Goal: Transaction & Acquisition: Purchase product/service

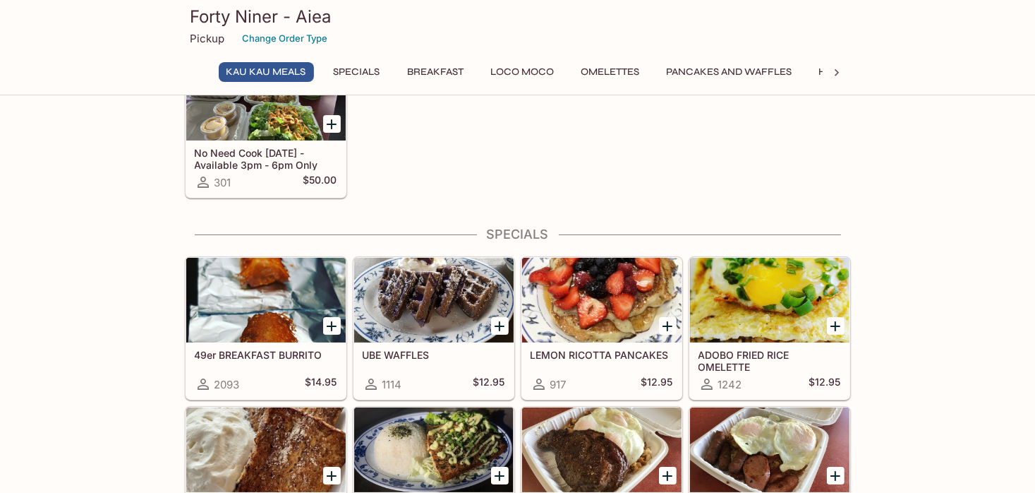
scroll to position [188, 0]
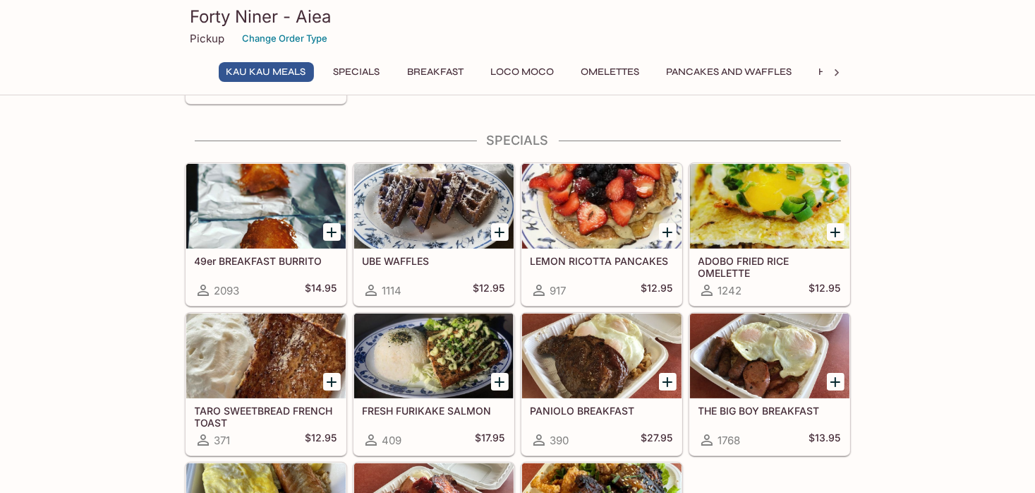
click at [498, 381] on icon "Add FRESH FURIKAKE SALMON" at bounding box center [499, 381] width 17 height 17
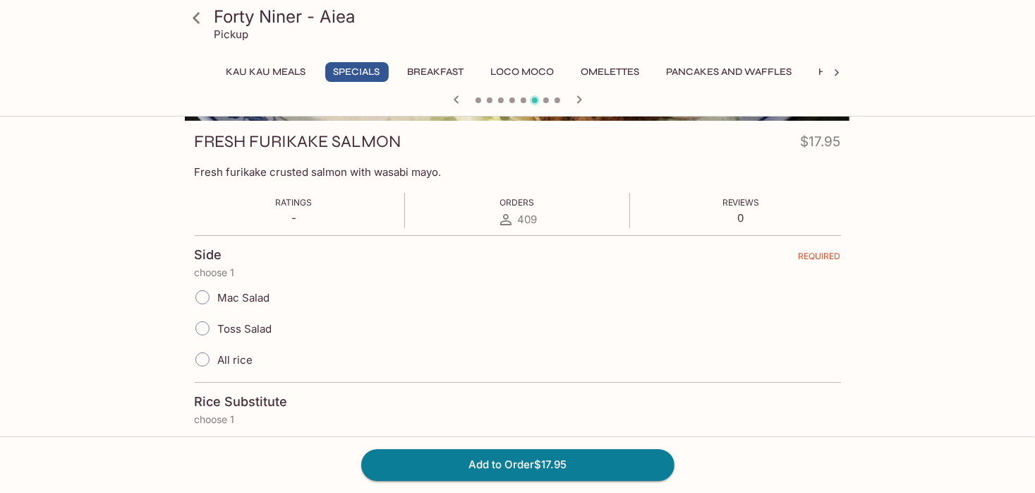
scroll to position [282, 0]
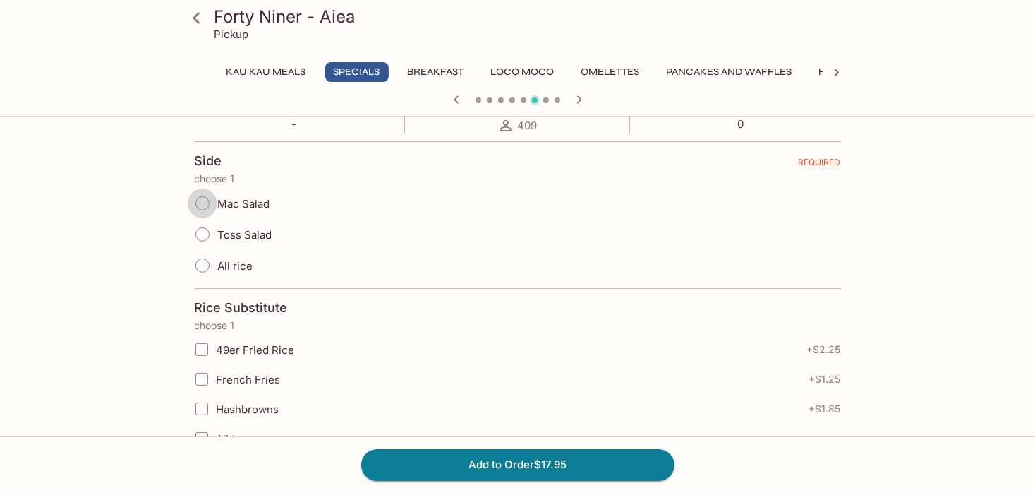
click at [205, 201] on input "Mac Salad" at bounding box center [203, 203] width 30 height 30
radio input "true"
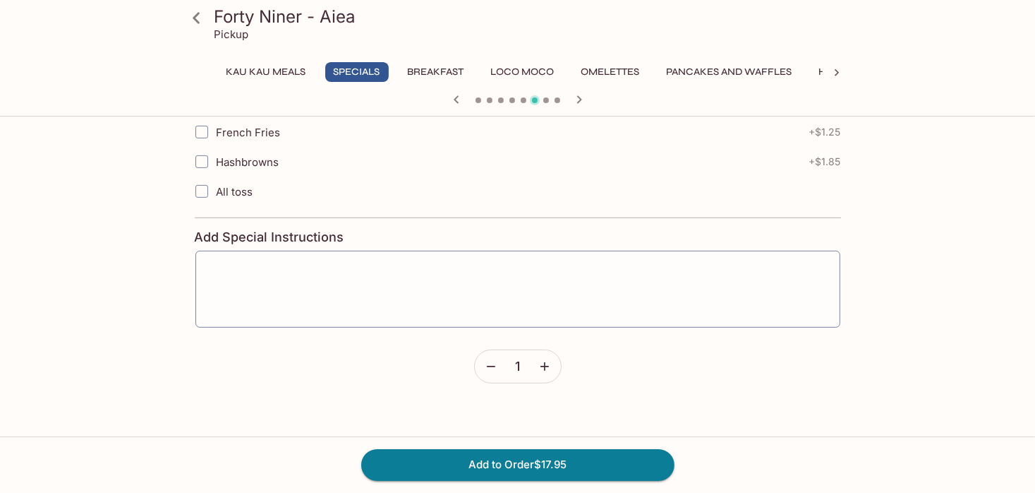
scroll to position [565, 0]
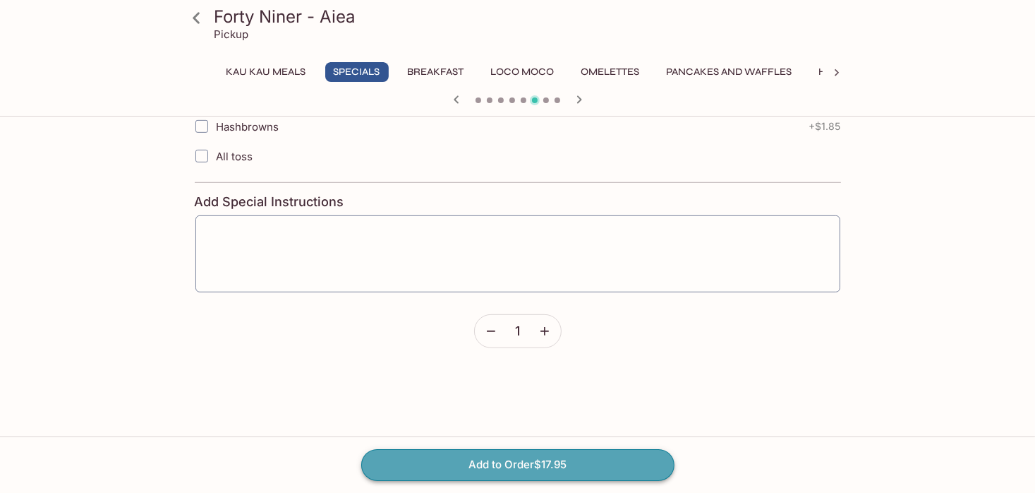
click at [510, 466] on button "Add to Order $17.95" at bounding box center [517, 464] width 313 height 31
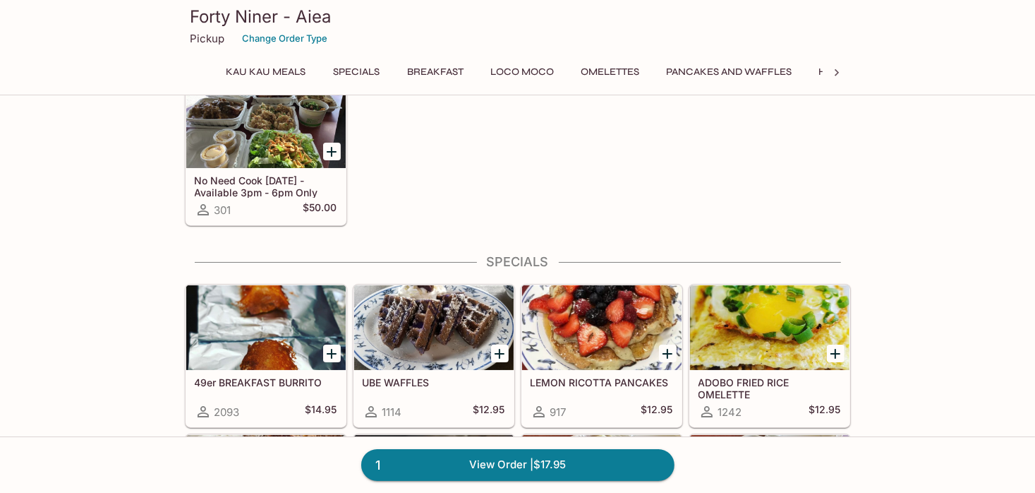
scroll to position [94, 0]
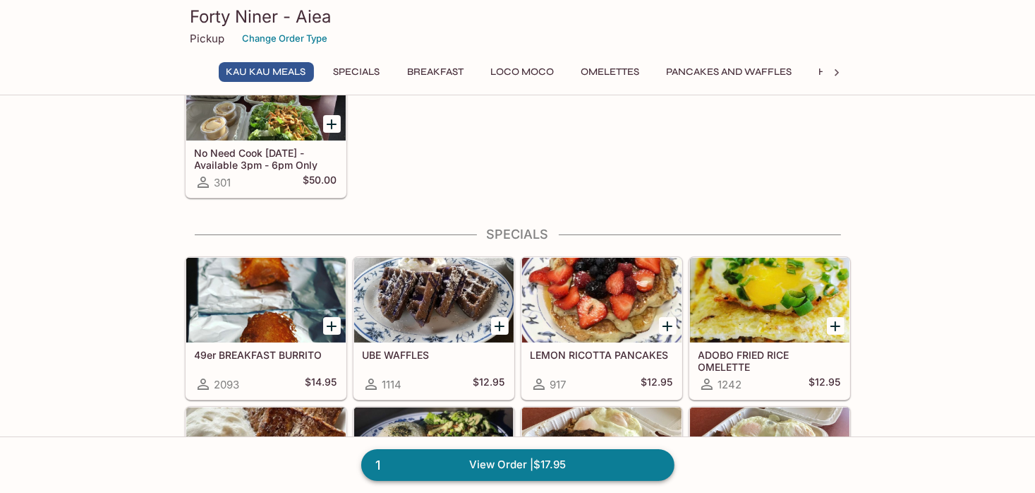
click at [498, 464] on link "1 View Order | $17.95" at bounding box center [517, 464] width 313 height 31
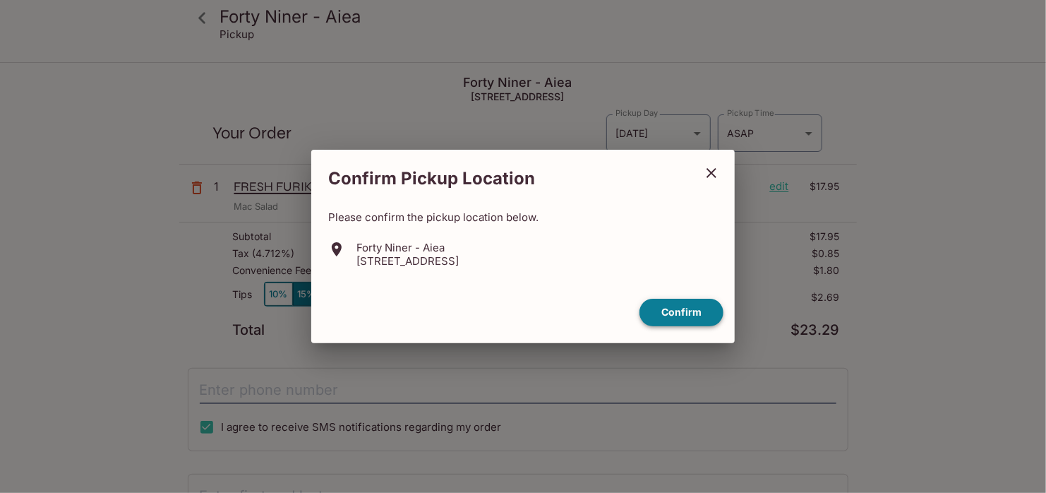
click at [683, 313] on button "Confirm" at bounding box center [681, 313] width 84 height 28
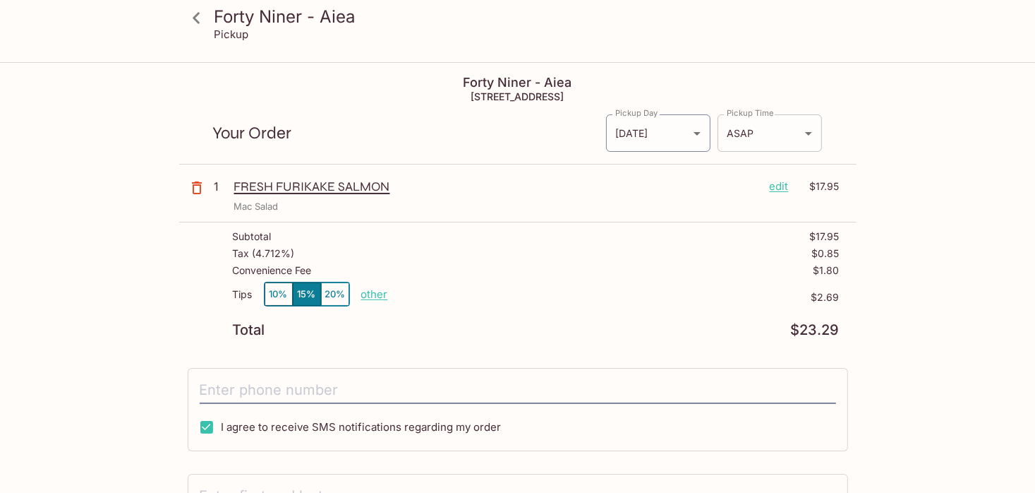
click at [810, 132] on body "Forty Niner - Aiea Pickup Forty Niner - Aiea 98-[STREET_ADDRESS] Your Order Pic…" at bounding box center [517, 310] width 1035 height 493
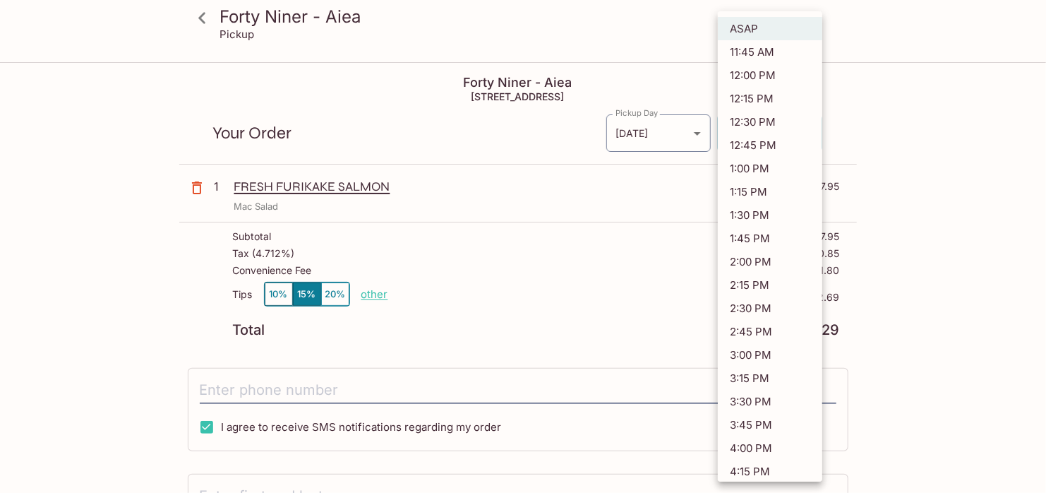
click at [765, 78] on li "12:00 PM" at bounding box center [770, 75] width 104 height 23
type input "[DATE]T22:00:44.000000Z"
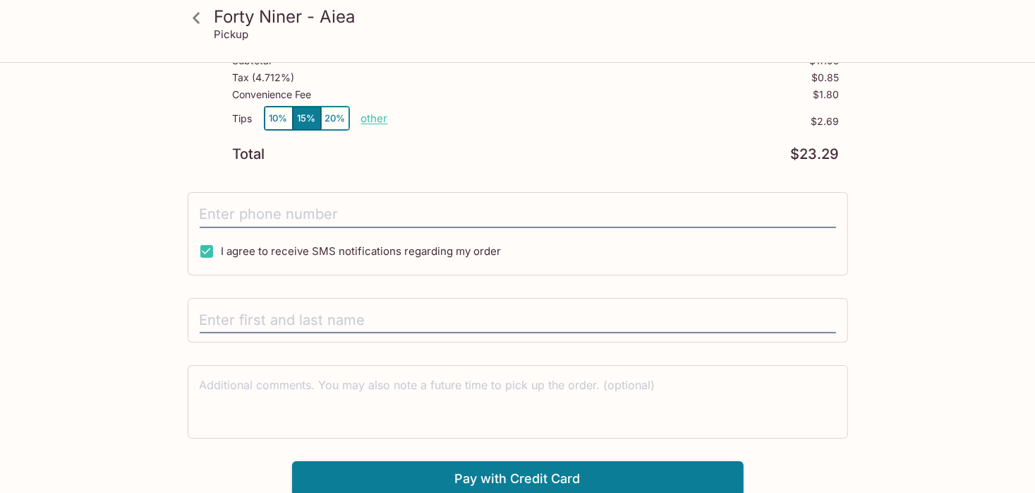
scroll to position [82, 0]
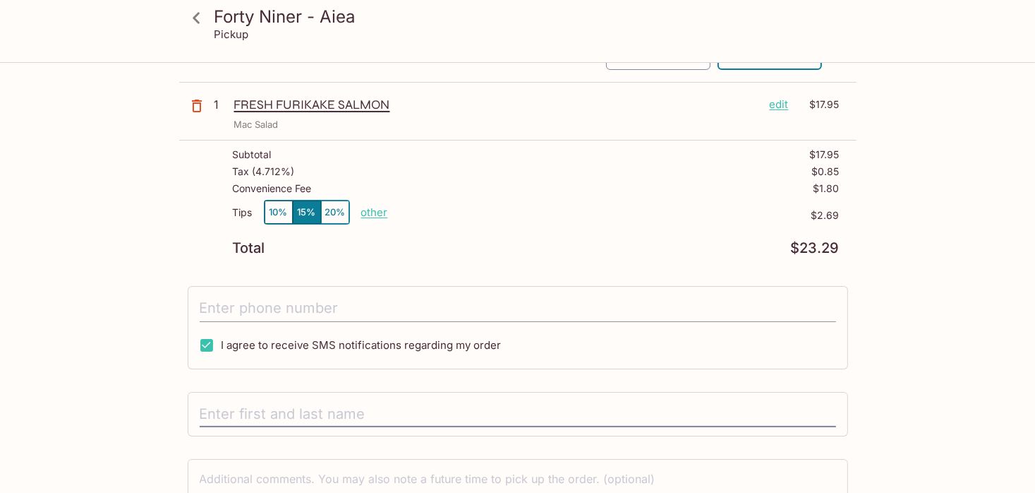
click at [210, 307] on input "tel" at bounding box center [518, 308] width 637 height 27
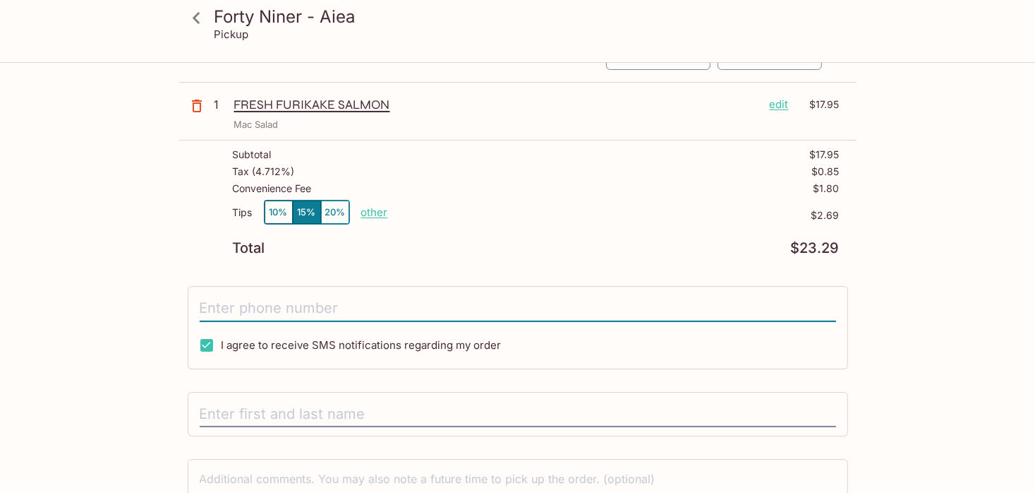
type input "[PHONE_NUMBER]"
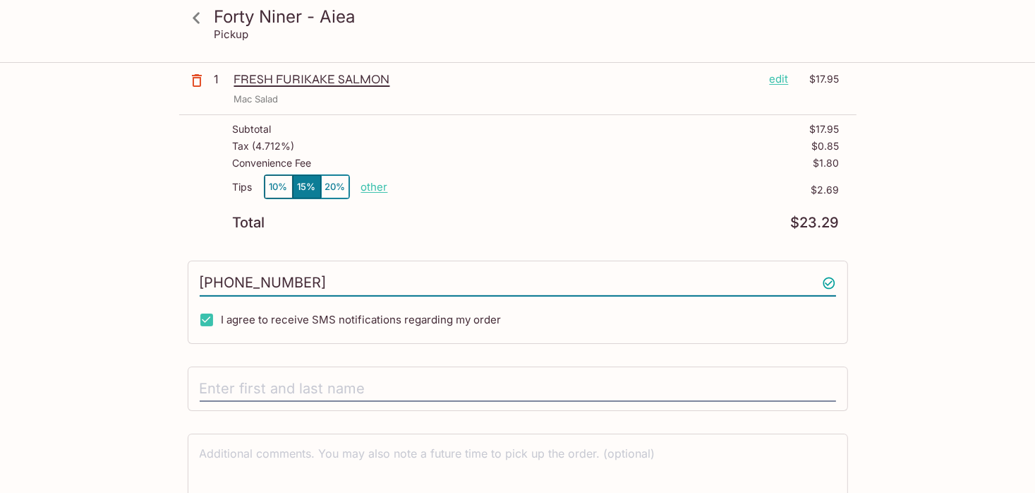
scroll to position [176, 0]
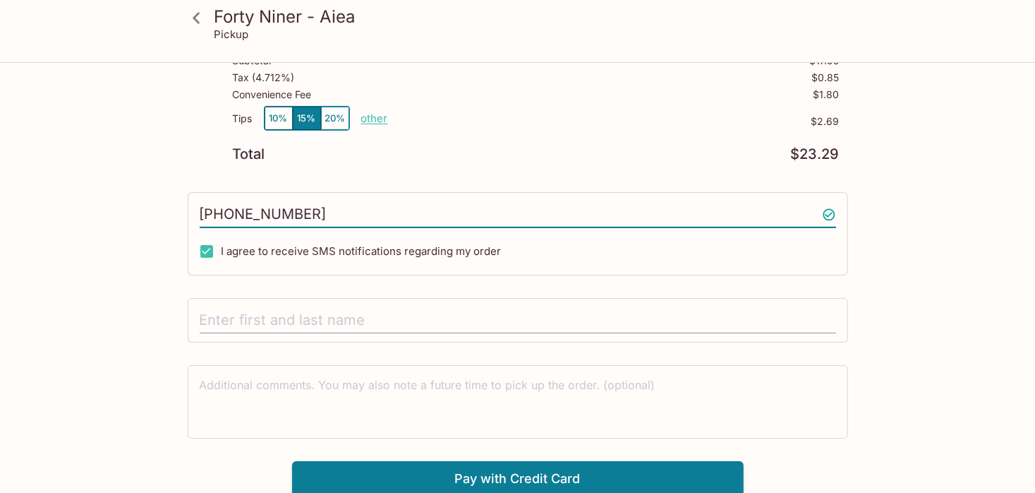
click at [212, 320] on input "text" at bounding box center [518, 320] width 637 height 27
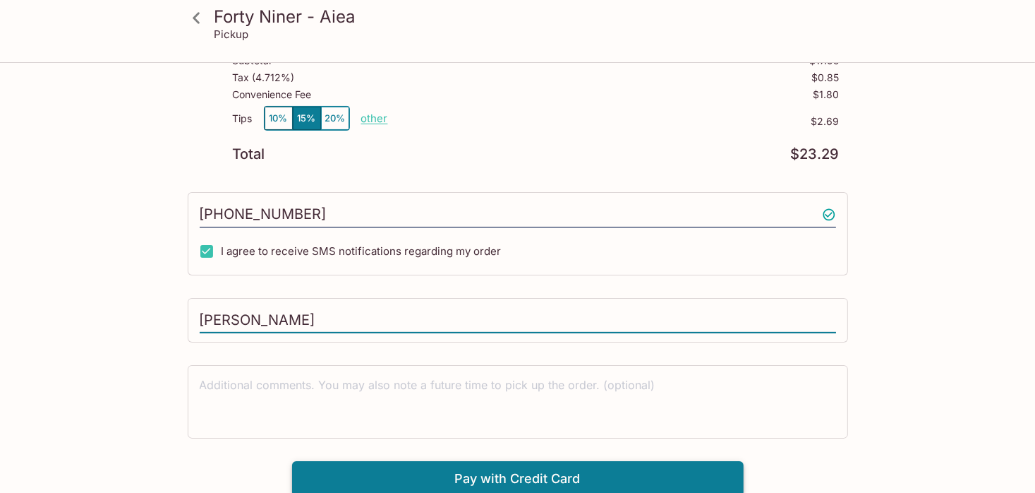
type input "[PERSON_NAME]"
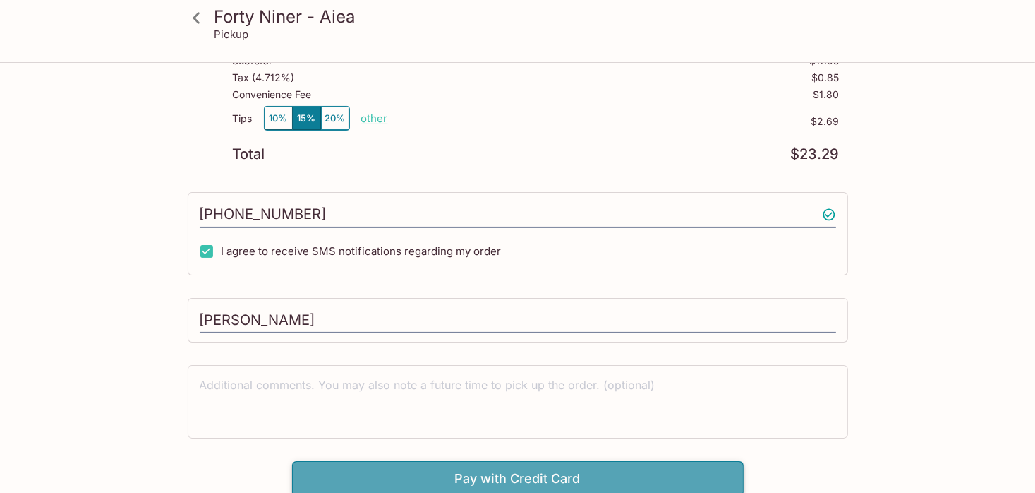
click at [519, 473] on button "Pay with Credit Card" at bounding box center [518, 478] width 452 height 35
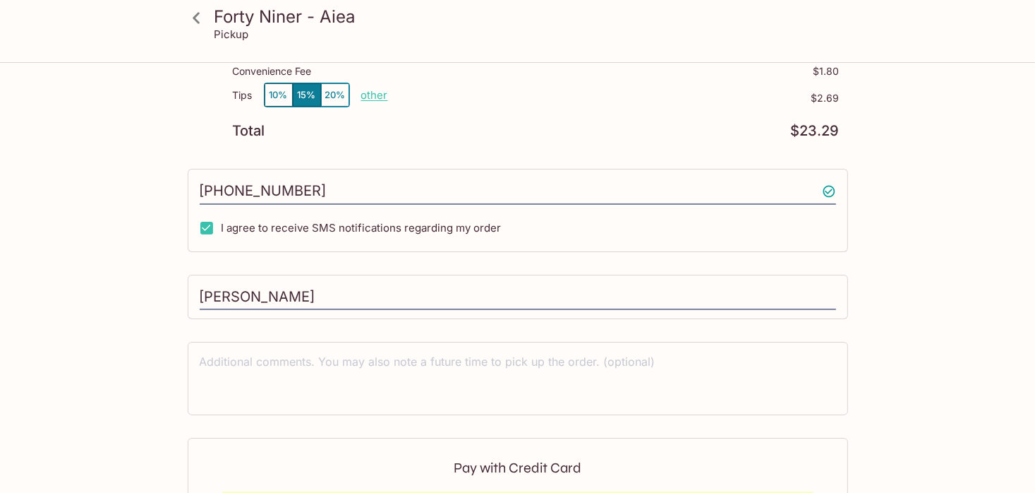
scroll to position [387, 0]
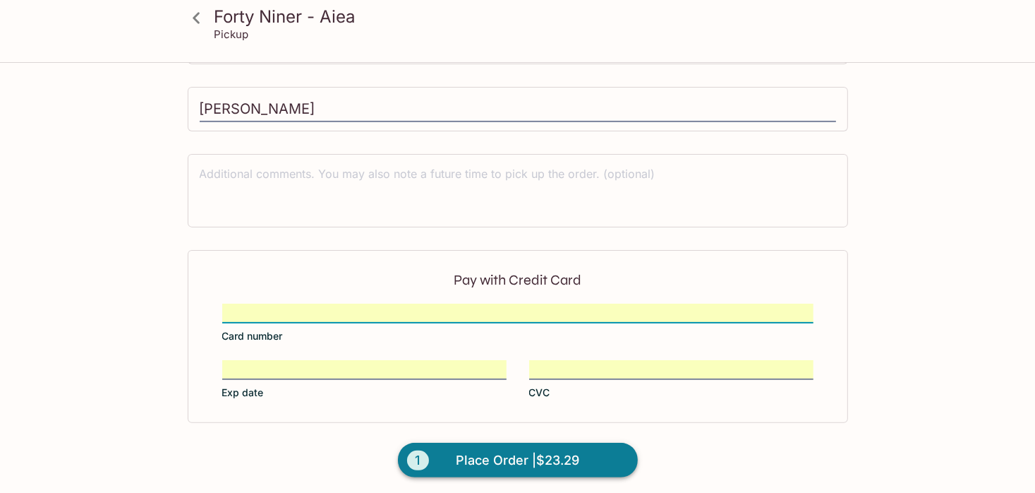
click at [494, 455] on span "Place Order | $23.29" at bounding box center [518, 460] width 124 height 23
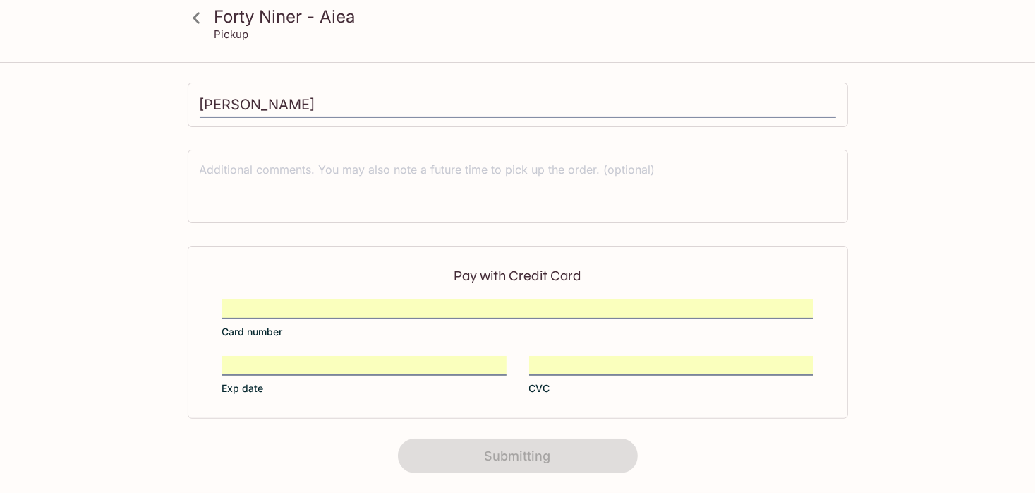
scroll to position [0, 0]
